Goal: Task Accomplishment & Management: Complete application form

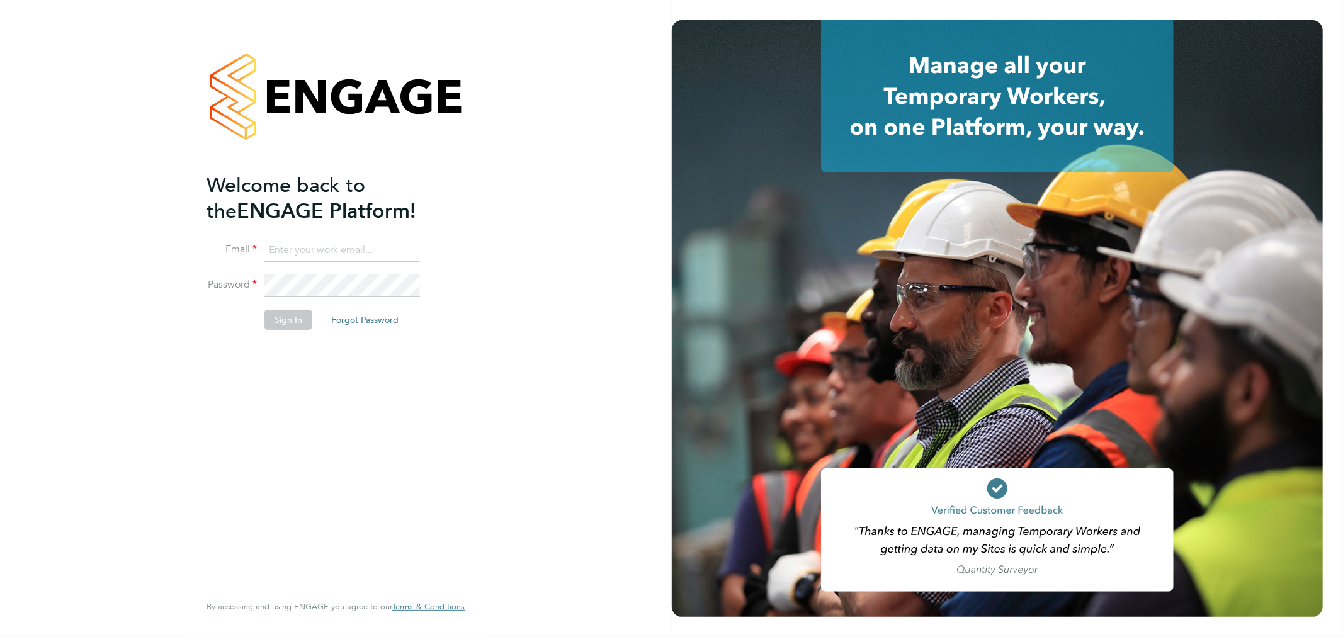
type input "[EMAIL_ADDRESS][DOMAIN_NAME]"
click at [262, 395] on div "Welcome back to the ENGAGE Platform! Email [EMAIL_ADDRESS][DOMAIN_NAME] Passwor…" at bounding box center [328, 381] width 245 height 418
click at [275, 318] on button "Sign In" at bounding box center [288, 320] width 48 height 20
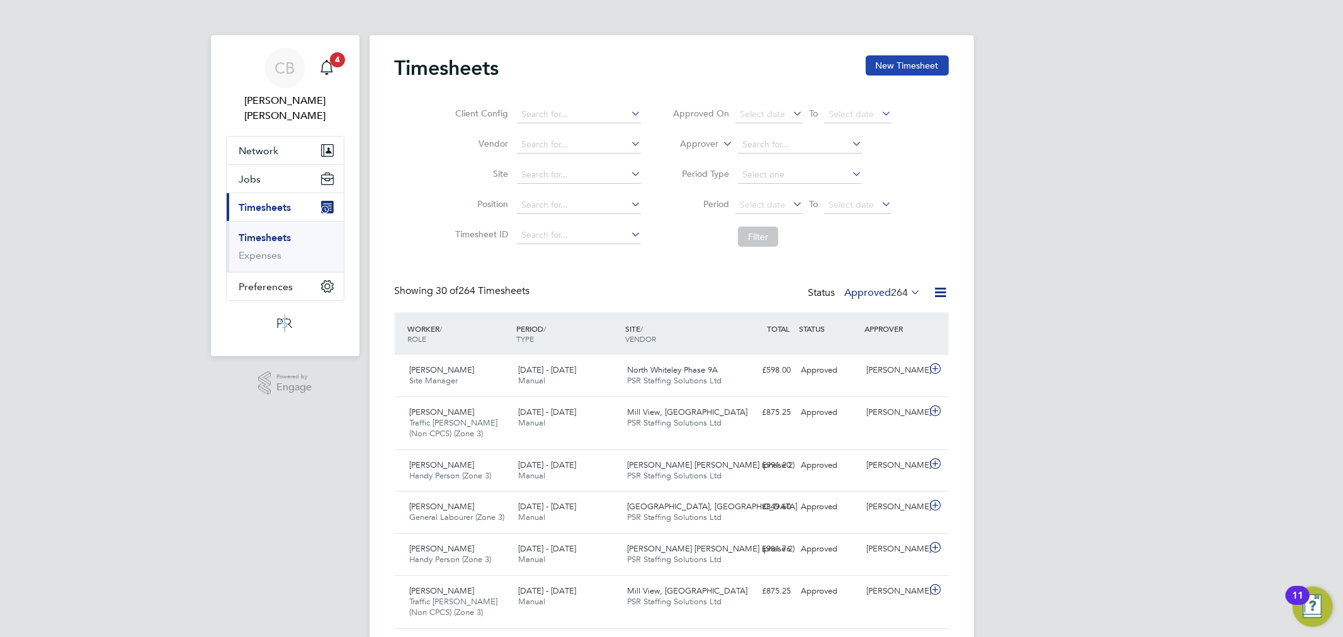
click at [934, 57] on button "New Timesheet" at bounding box center [906, 65] width 83 height 20
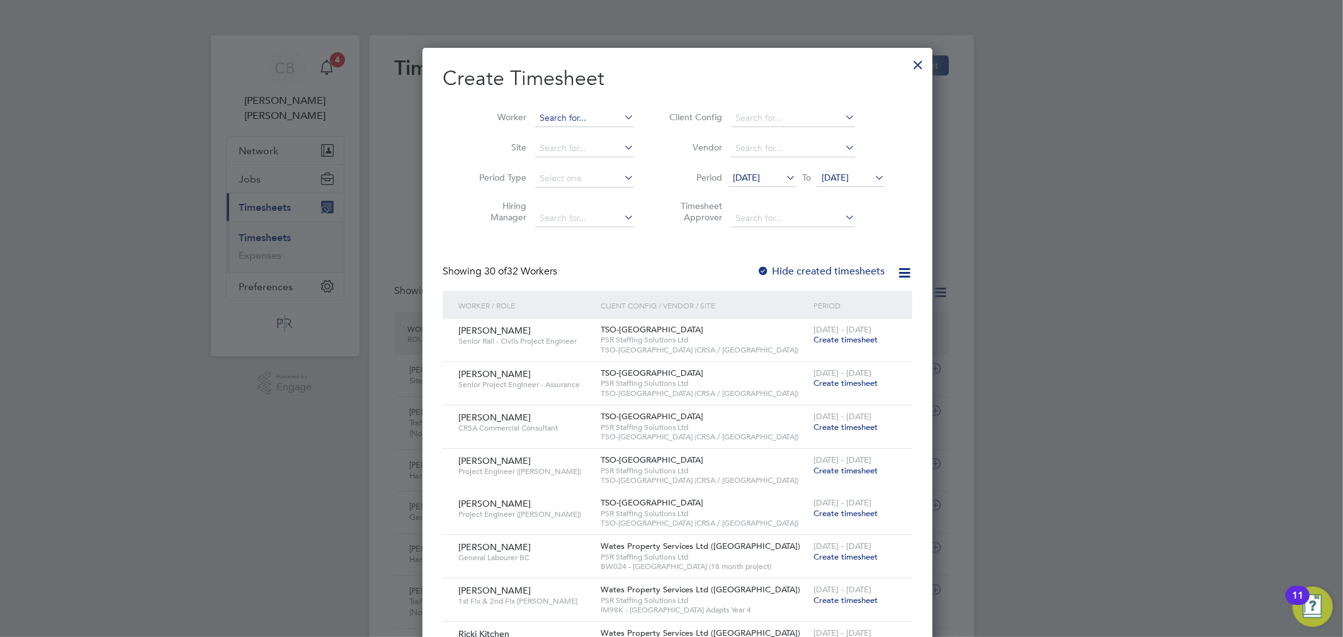
click at [562, 114] on input at bounding box center [584, 119] width 99 height 18
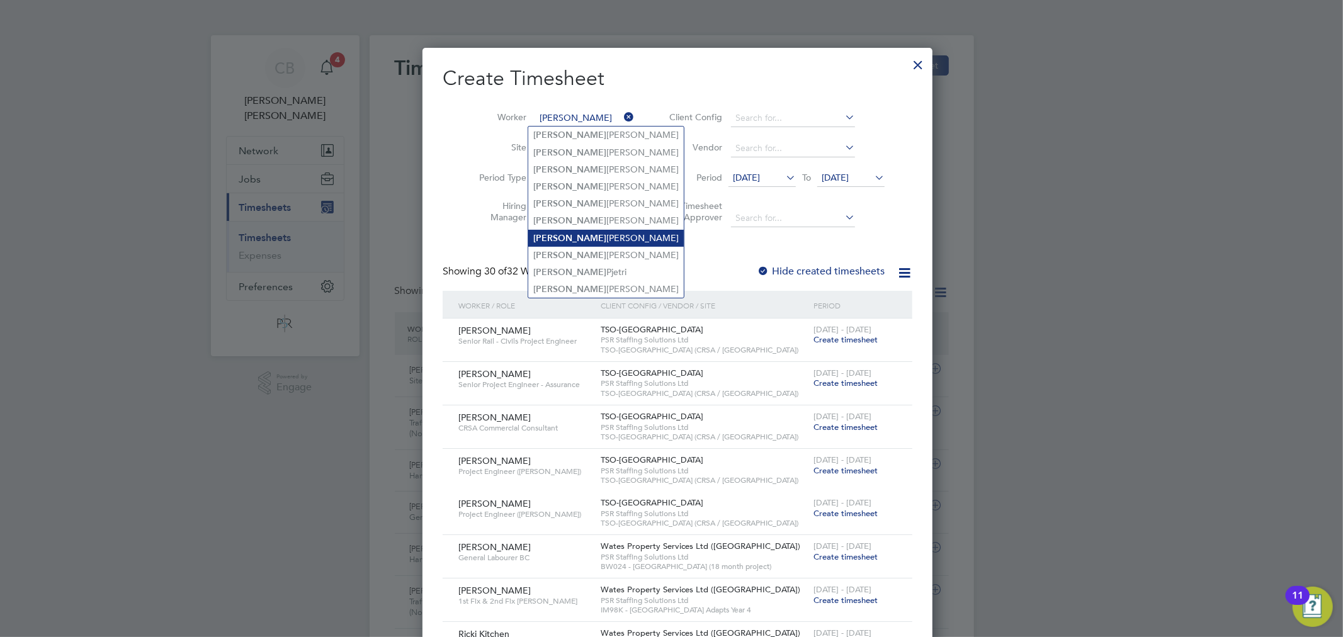
click at [604, 235] on li "Simon James Hillier" at bounding box center [605, 238] width 155 height 17
type input "Simon James Hillier"
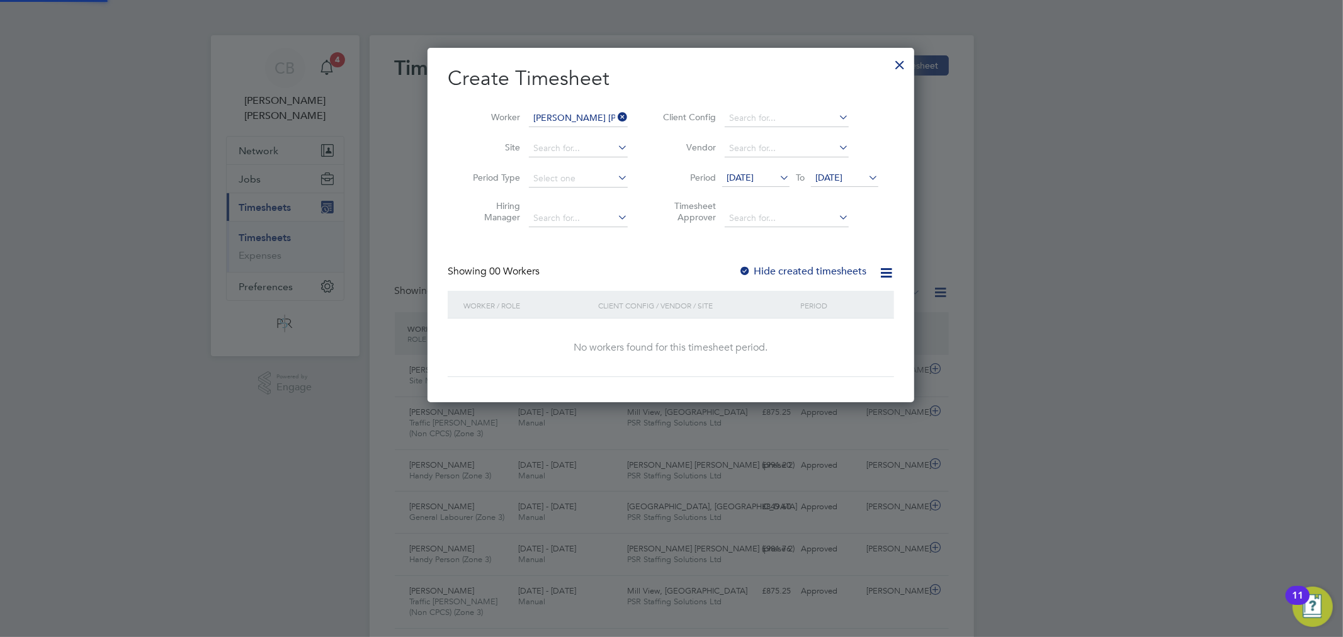
click at [796, 261] on div "Create Timesheet Worker Simon James Hillier Site Period Type Hiring Manager Cli…" at bounding box center [671, 221] width 446 height 312
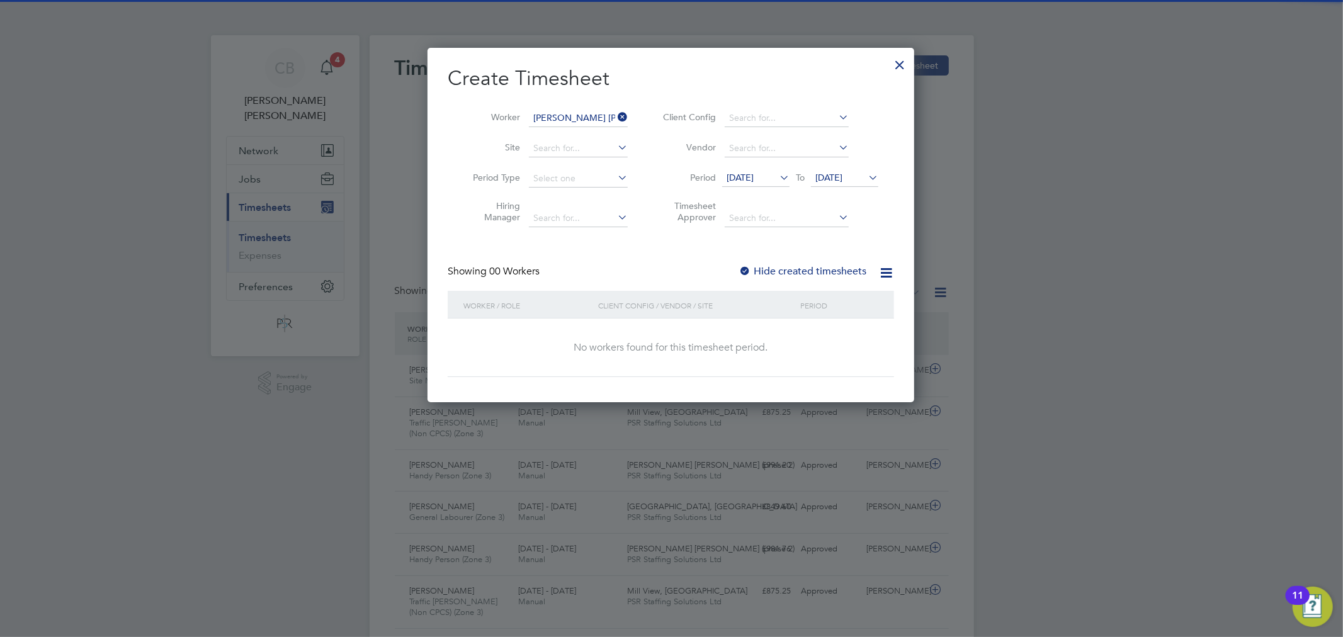
click at [792, 269] on label "Hide created timesheets" at bounding box center [802, 271] width 128 height 13
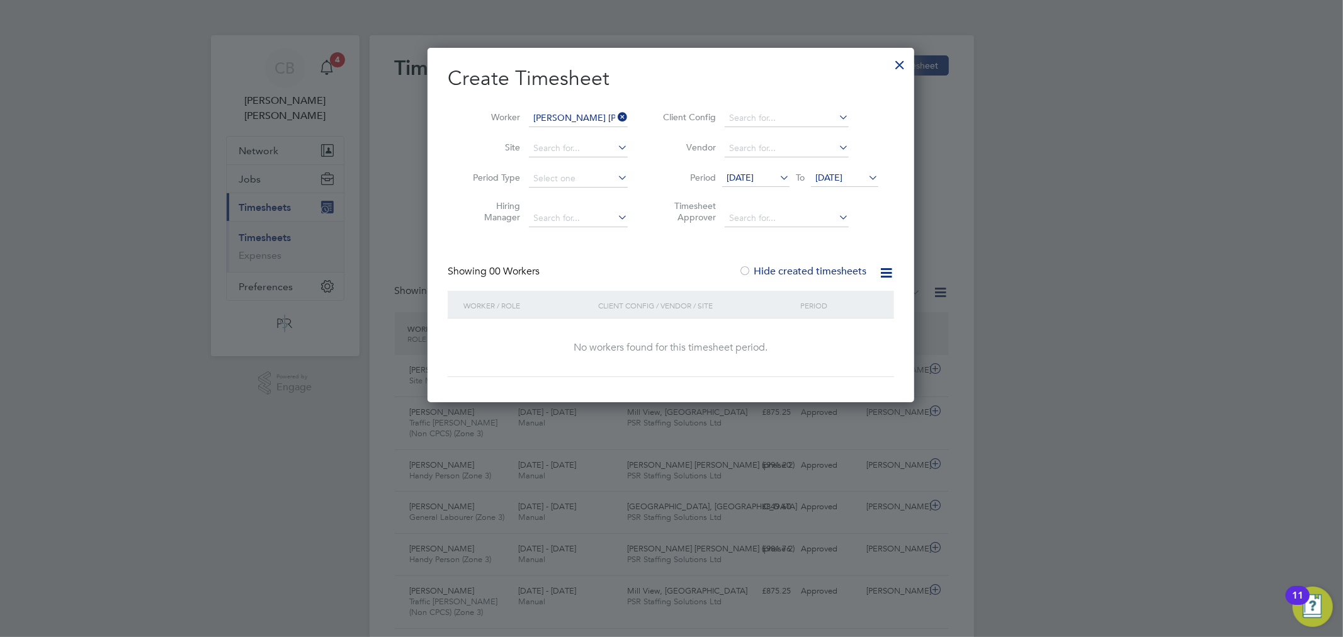
click at [865, 174] on icon at bounding box center [865, 178] width 0 height 18
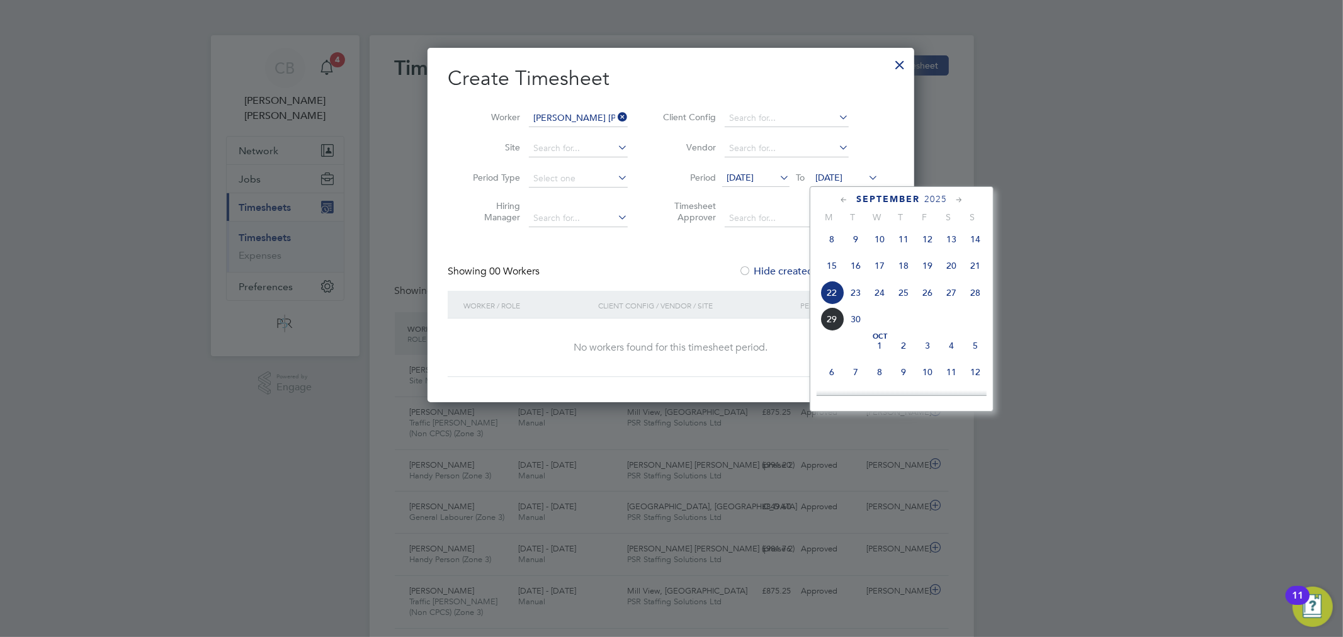
click at [974, 305] on span "28" at bounding box center [975, 293] width 24 height 24
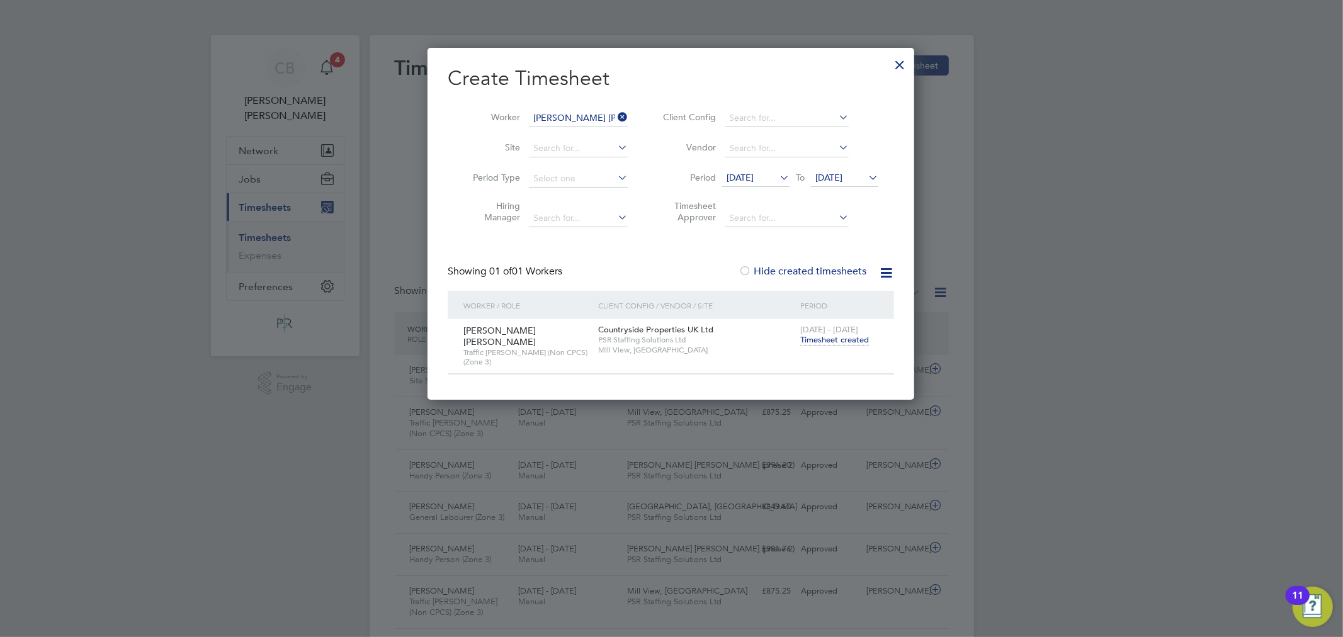
click at [836, 338] on span "Timesheet created" at bounding box center [834, 339] width 69 height 11
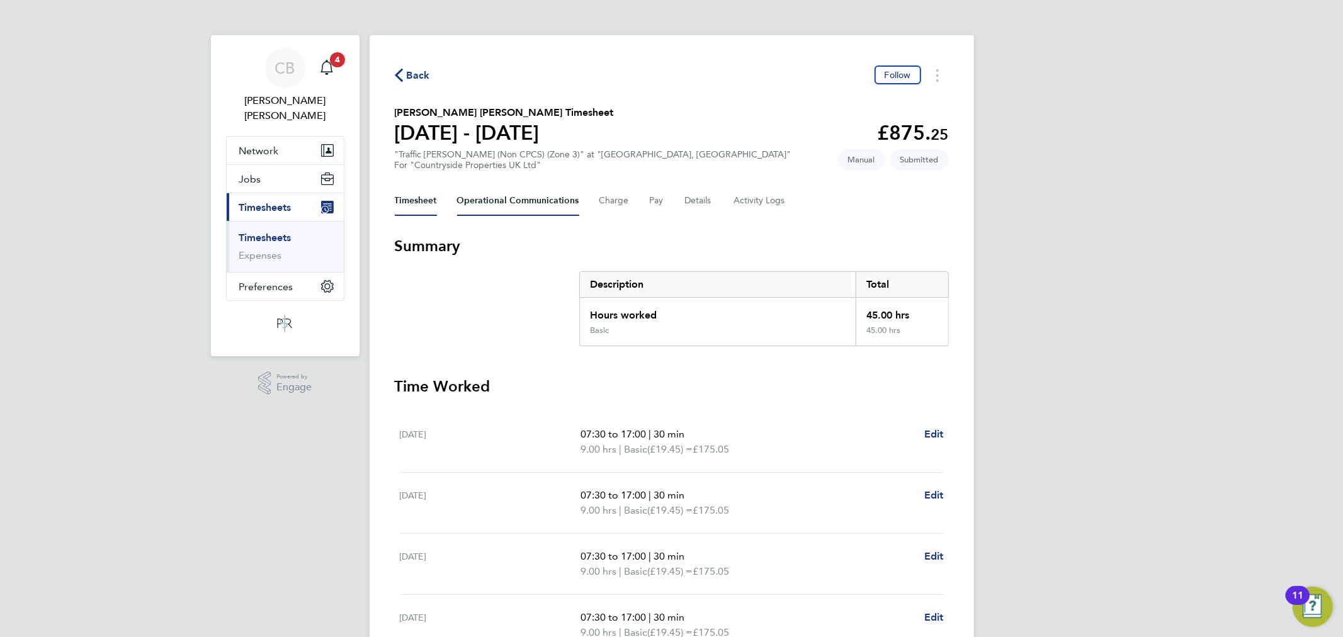
click at [555, 201] on Communications-tab "Operational Communications" at bounding box center [518, 201] width 122 height 30
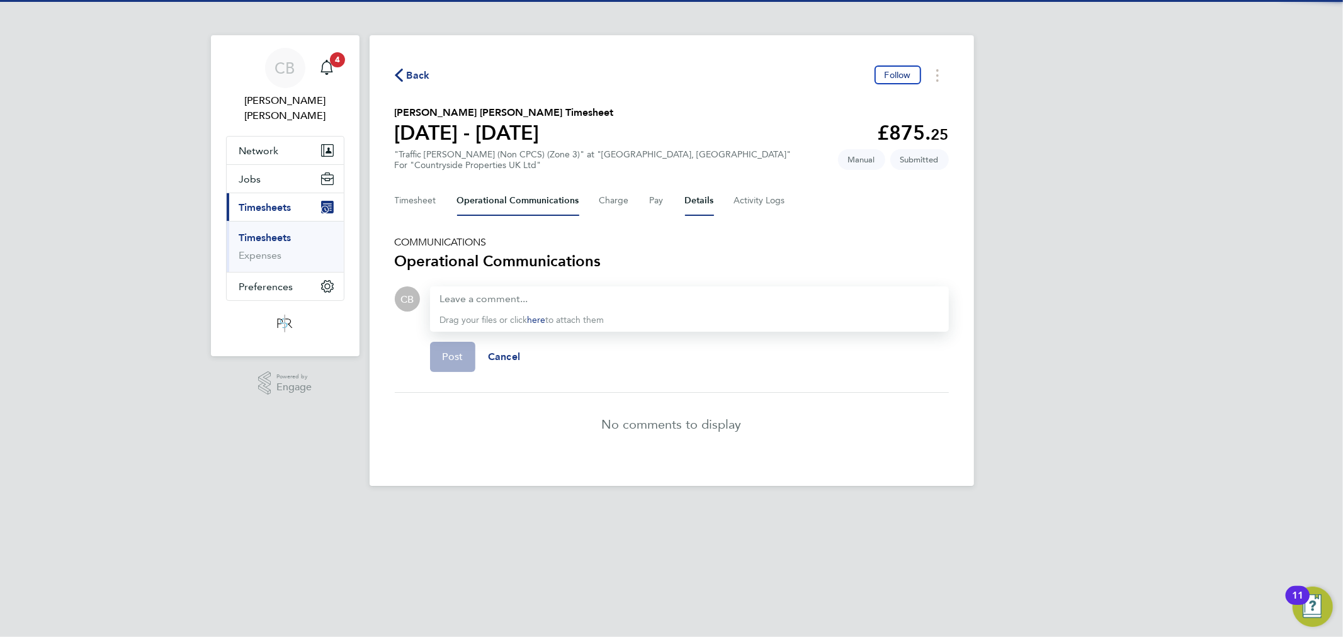
drag, startPoint x: 690, startPoint y: 198, endPoint x: 741, endPoint y: 201, distance: 51.1
click at [690, 198] on button "Details" at bounding box center [699, 201] width 29 height 30
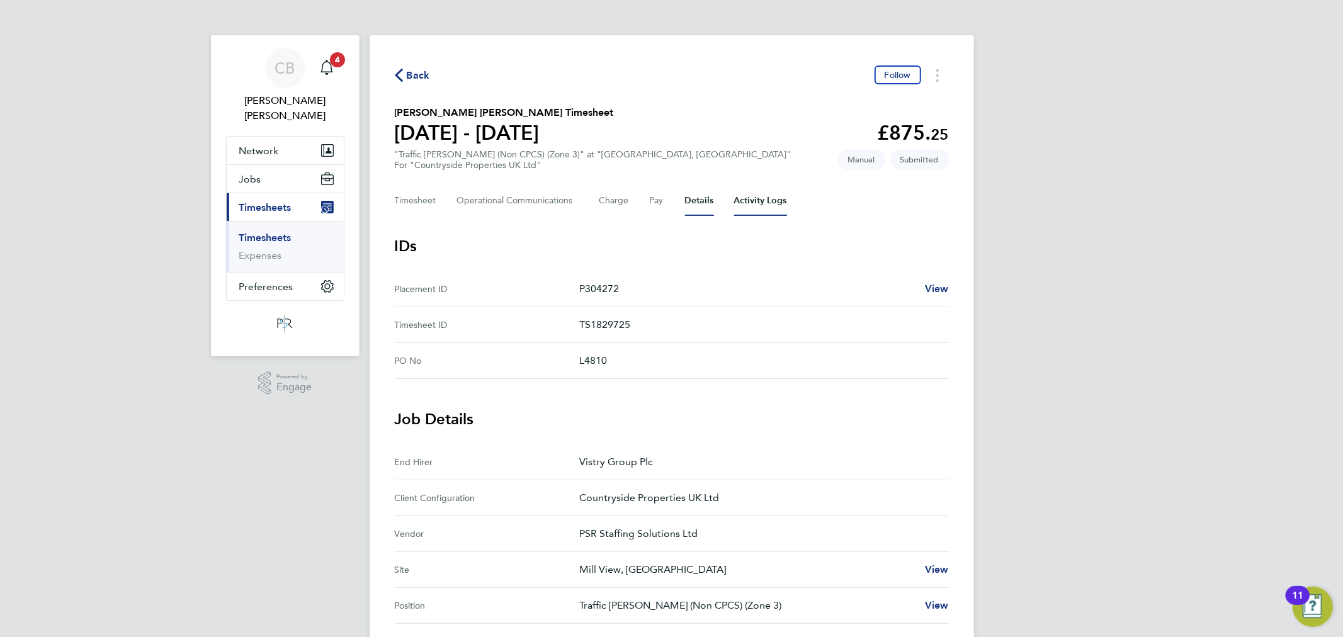
click at [753, 202] on Logs-tab "Activity Logs" at bounding box center [760, 201] width 53 height 30
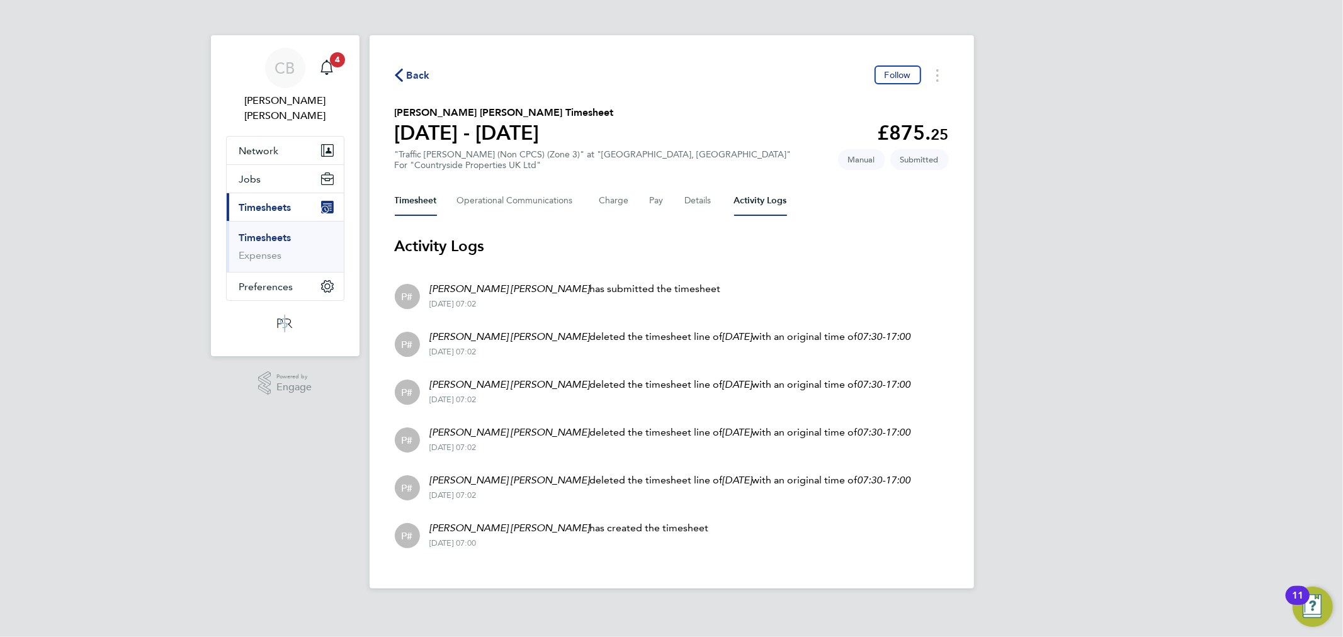
click at [415, 205] on button "Timesheet" at bounding box center [416, 201] width 42 height 30
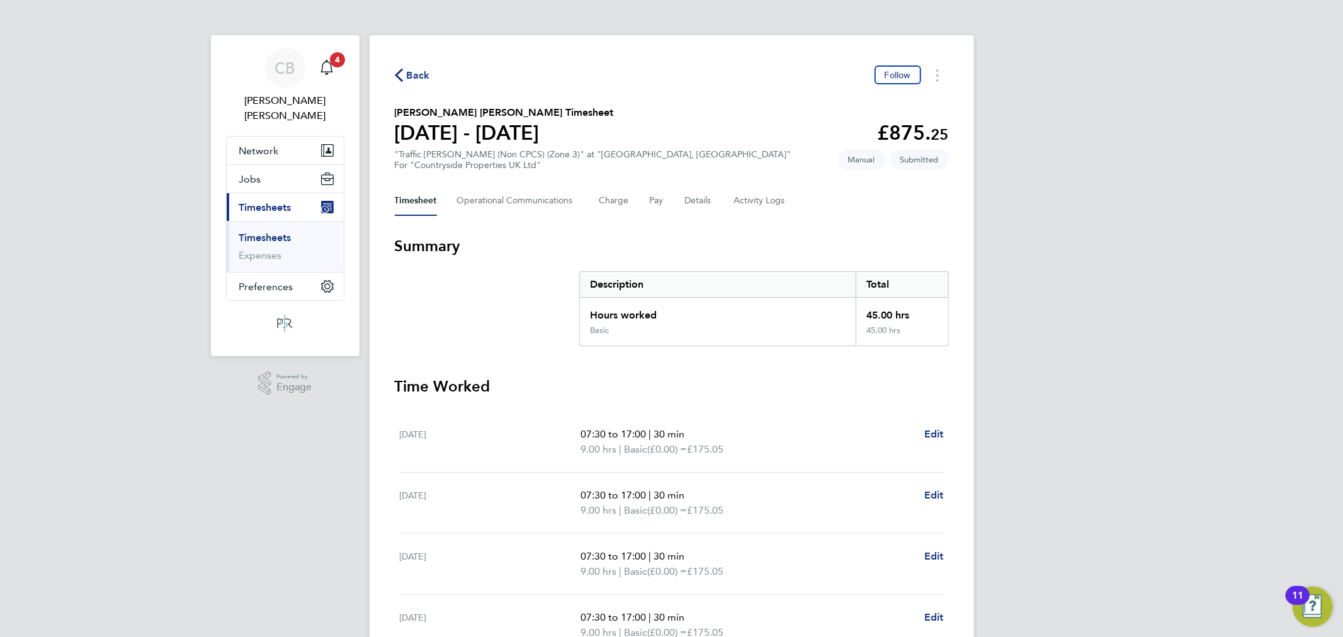
click at [419, 77] on span "Back" at bounding box center [418, 75] width 23 height 15
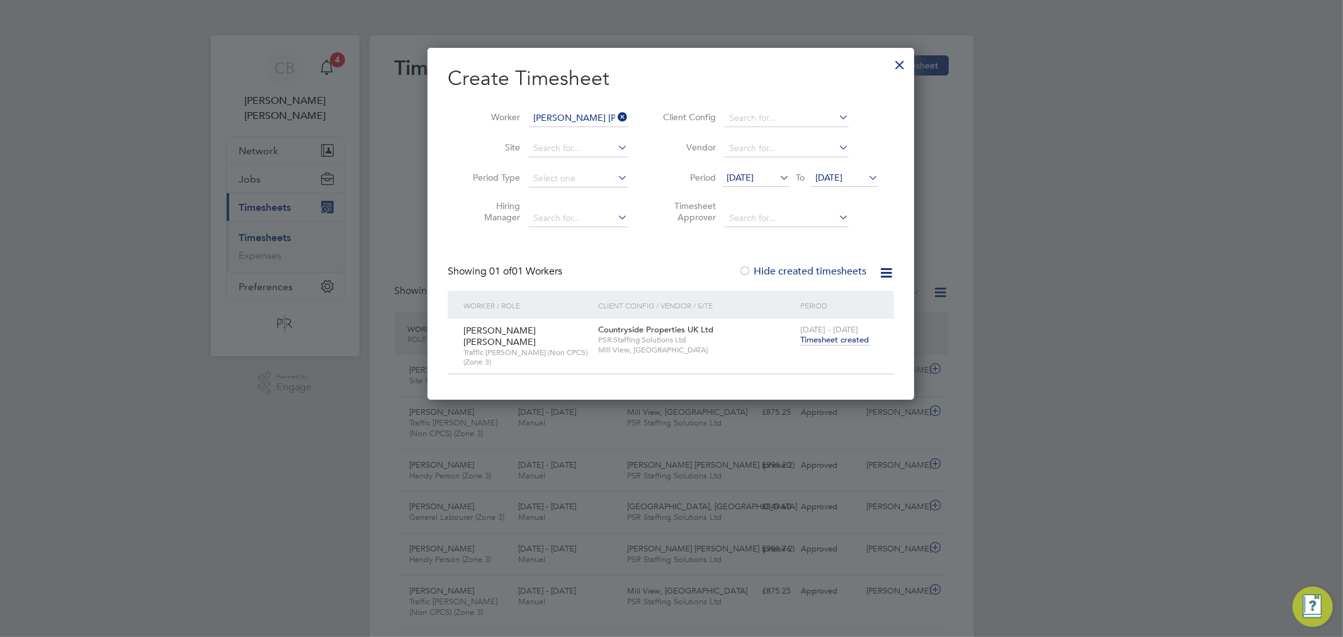
click at [615, 118] on icon at bounding box center [615, 117] width 0 height 18
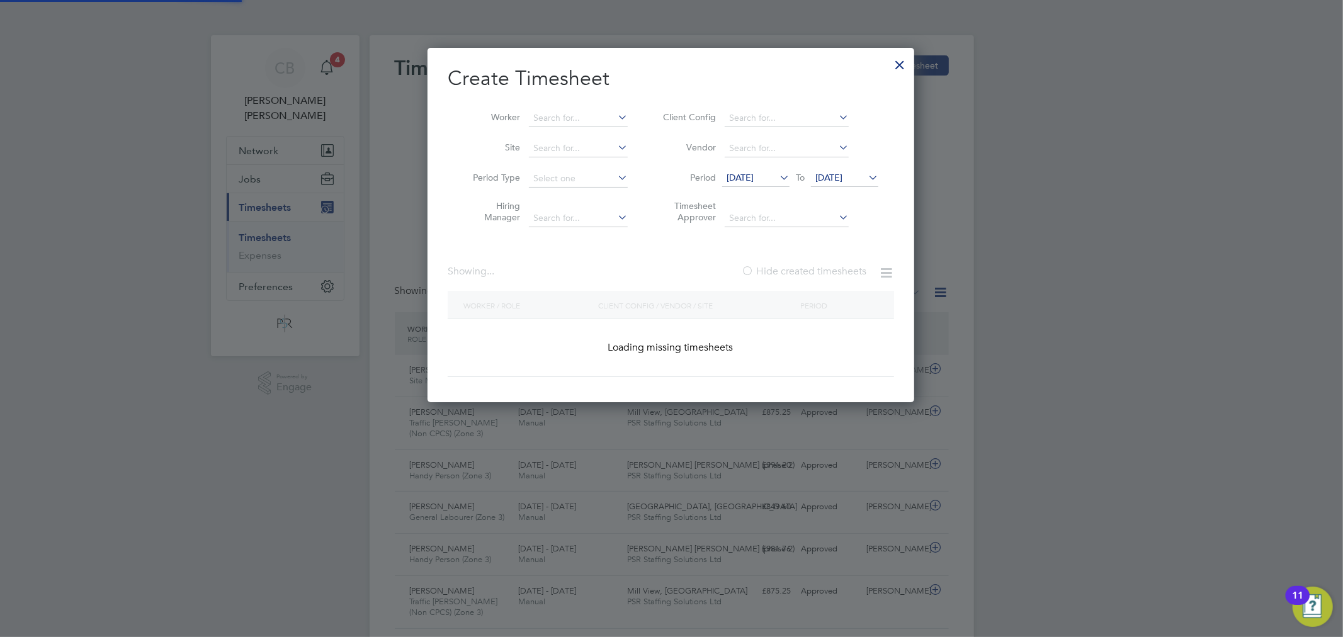
click at [615, 118] on icon at bounding box center [615, 117] width 0 height 18
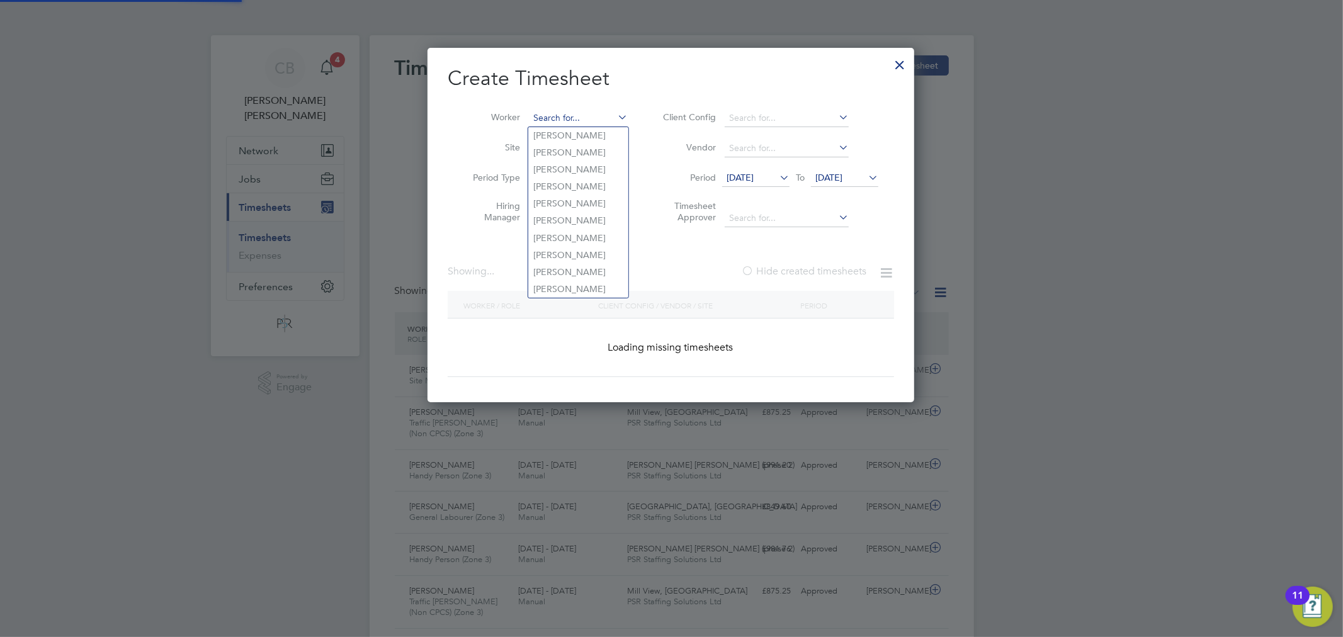
click at [586, 113] on input at bounding box center [578, 119] width 99 height 18
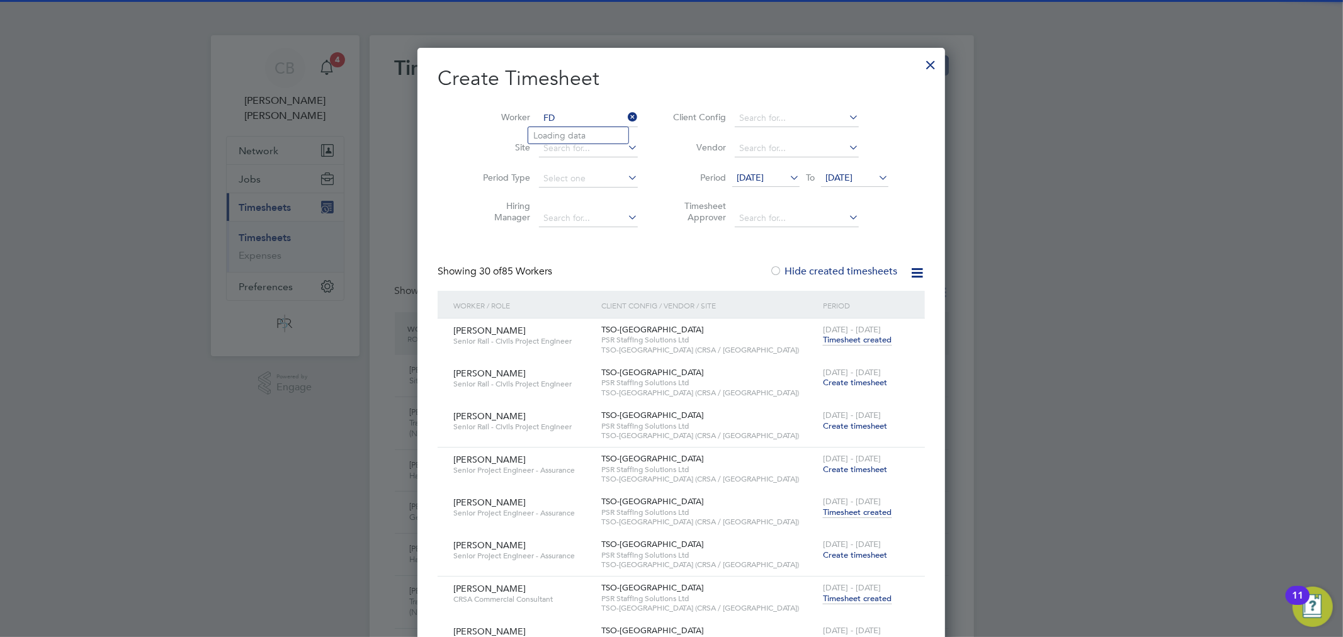
type input "F"
click at [594, 149] on li "Florin Ciolacu" at bounding box center [582, 152] width 109 height 17
type input "Florin Ciolacu"
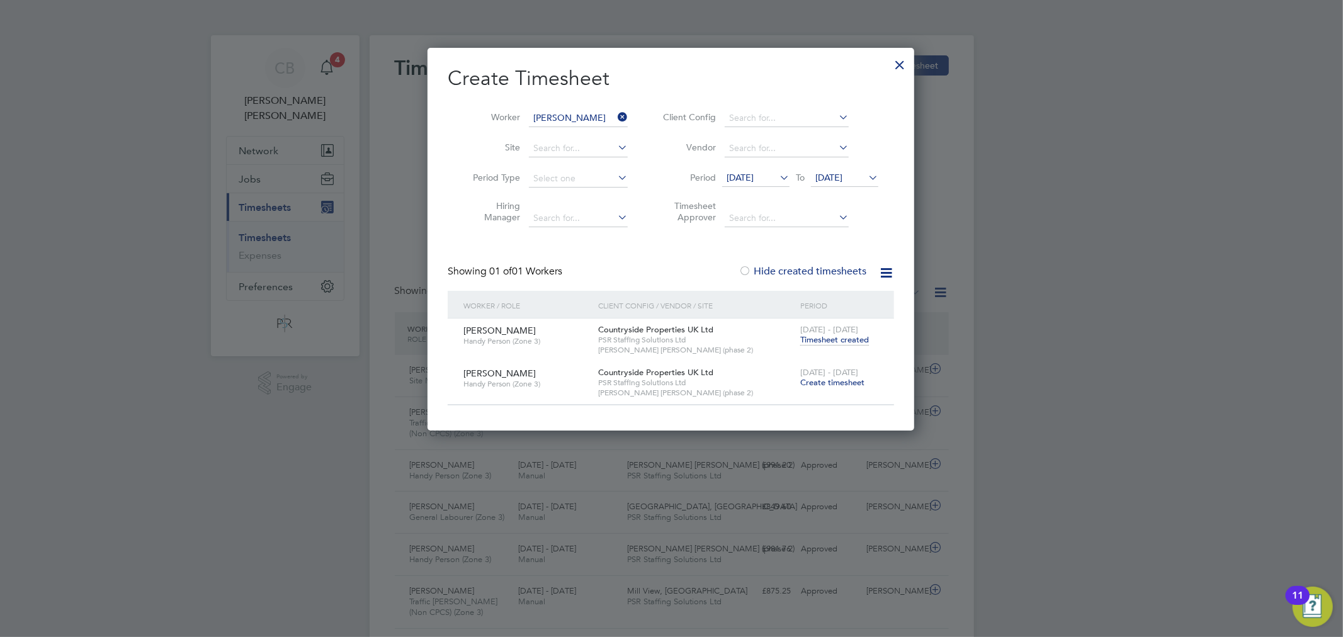
click at [842, 379] on span "Create timesheet" at bounding box center [832, 382] width 64 height 11
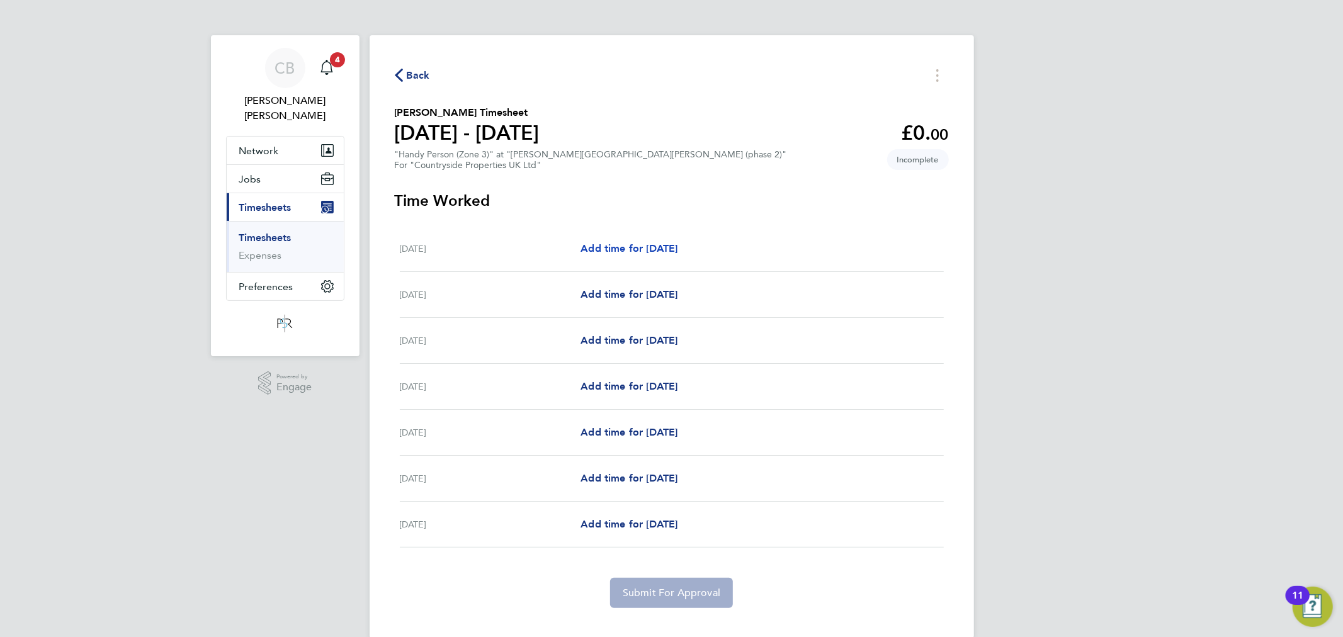
click at [677, 241] on link "Add time for Mon 22 Sep" at bounding box center [628, 248] width 97 height 15
select select "30"
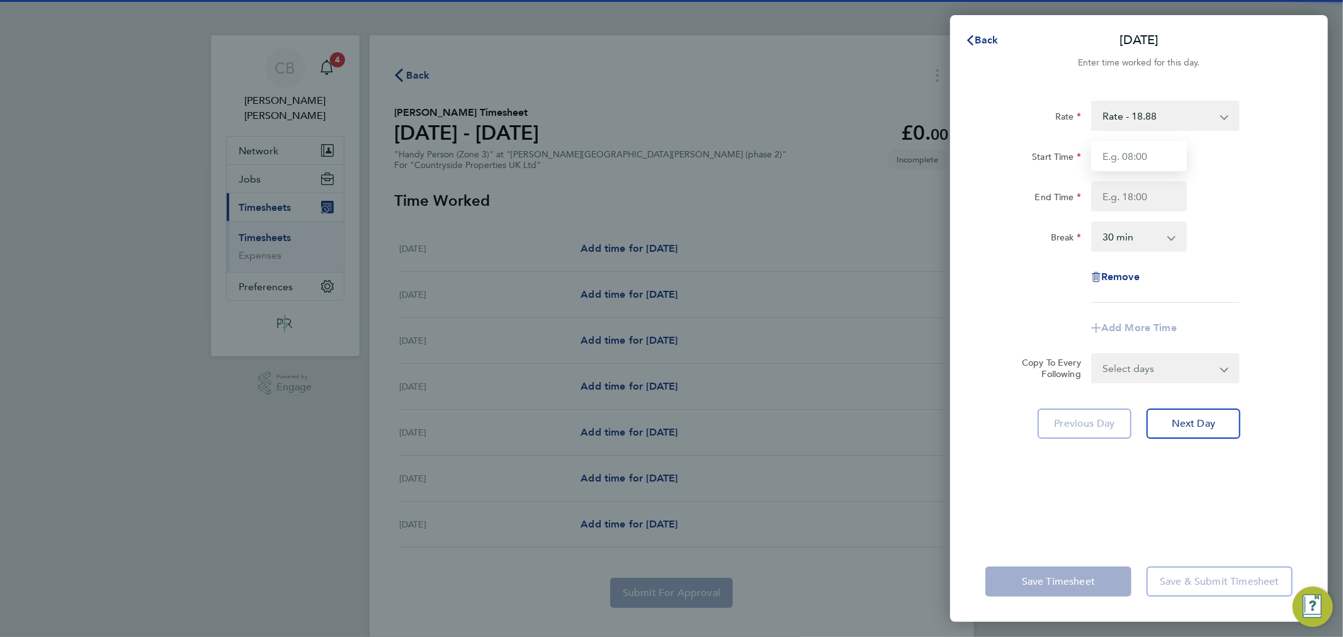
click at [1152, 155] on input "Start Time" at bounding box center [1139, 156] width 96 height 30
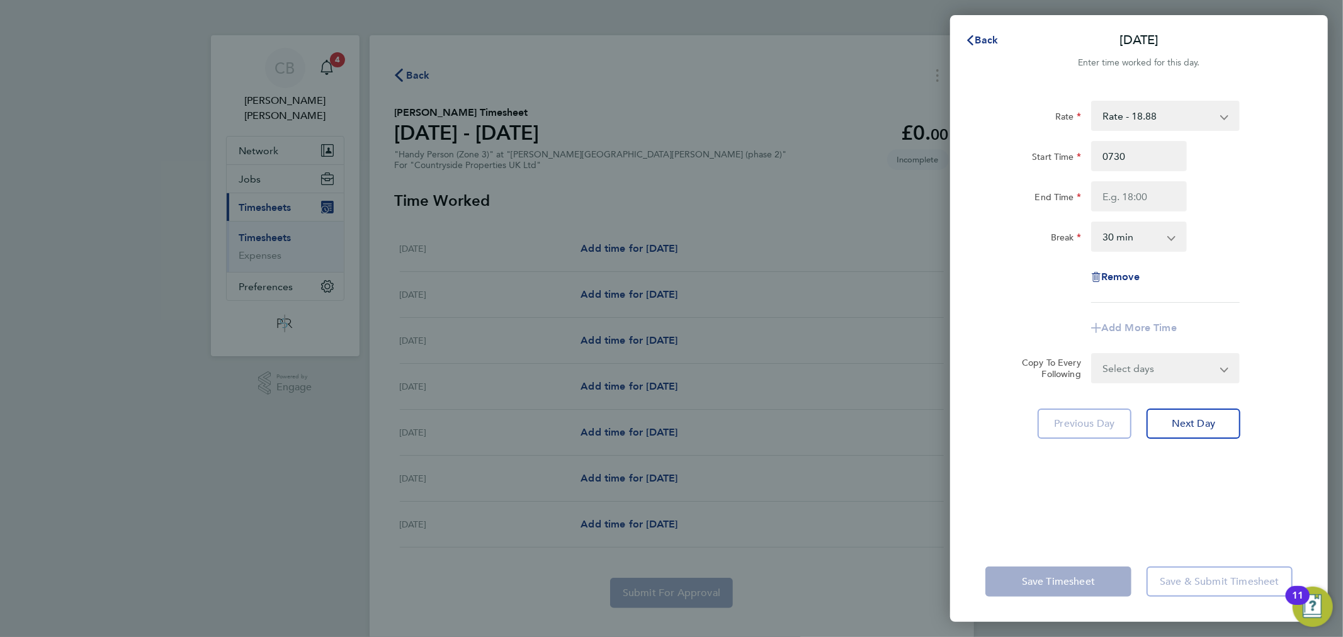
type input "07:30"
click at [1168, 179] on div "Start Time 07:30 End Time" at bounding box center [1138, 176] width 317 height 70
click at [1168, 181] on input "End Time" at bounding box center [1139, 196] width 96 height 30
click at [1168, 190] on input "1730" at bounding box center [1139, 196] width 96 height 30
type input "17:30"
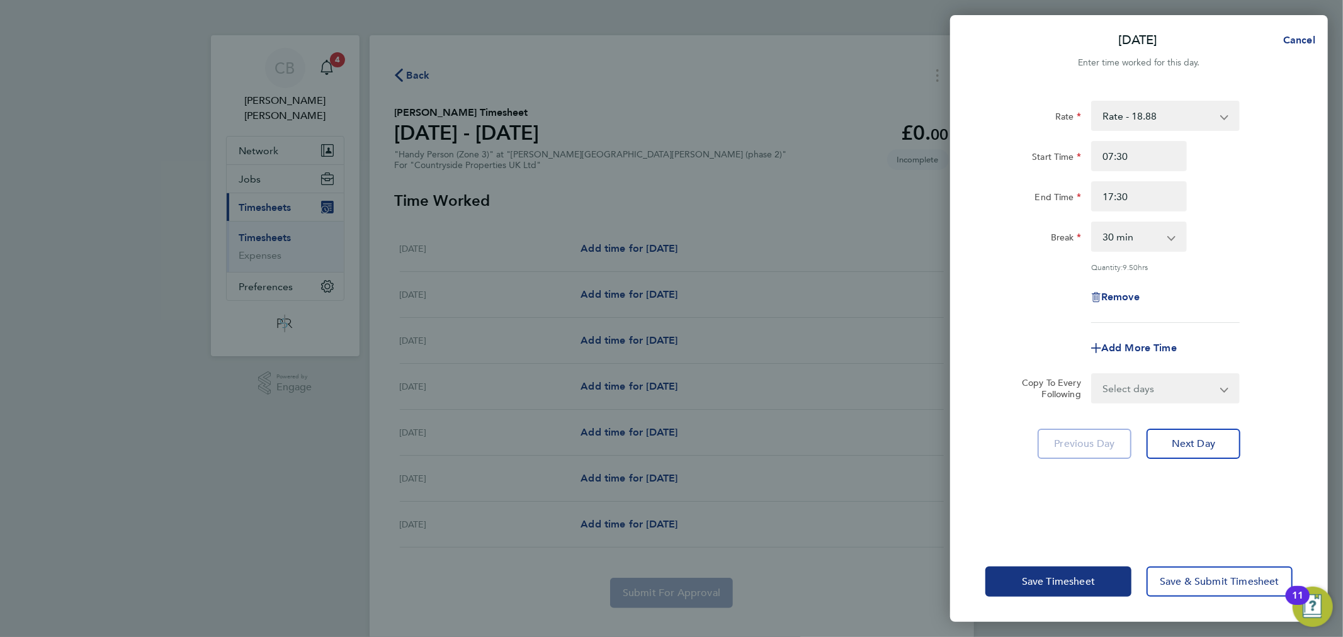
click at [1266, 216] on div "Rate Rate - 18.88 Start Time 07:30 End Time 17:30 Break 0 min 15 min 30 min 45 …" at bounding box center [1138, 212] width 307 height 222
click at [1156, 363] on form "Rate Rate - 18.88 Start Time 07:30 End Time 17:30 Break 0 min 15 min 30 min 45 …" at bounding box center [1138, 252] width 307 height 303
drag, startPoint x: 1154, startPoint y: 378, endPoint x: 1146, endPoint y: 399, distance: 23.1
click at [1154, 378] on select "Select days Day Weekday (Mon-Fri) Weekend (Sat-Sun) Tuesday Wednesday Thursday …" at bounding box center [1158, 389] width 132 height 28
select select "WEEKDAY"
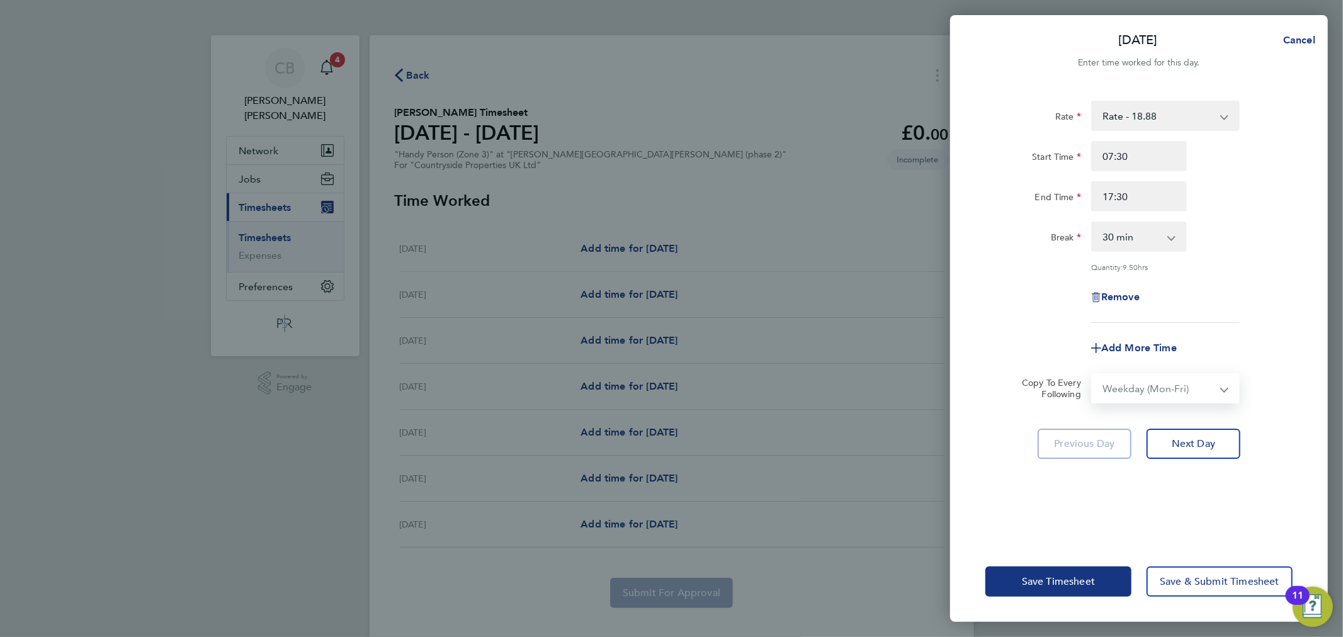
click at [1092, 375] on select "Select days Day Weekday (Mon-Fri) Weekend (Sat-Sun) Tuesday Wednesday Thursday …" at bounding box center [1158, 389] width 132 height 28
select select "2025-09-28"
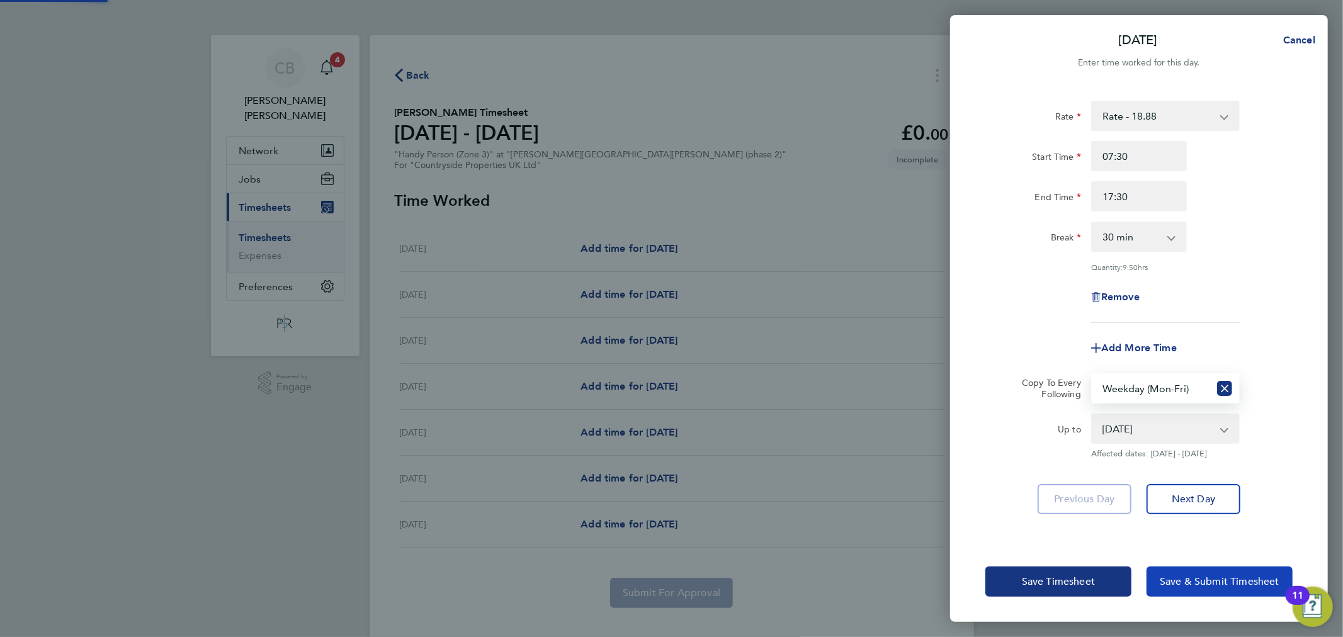
click at [1184, 587] on button "Save & Submit Timesheet" at bounding box center [1219, 581] width 146 height 30
